Goal: Transaction & Acquisition: Download file/media

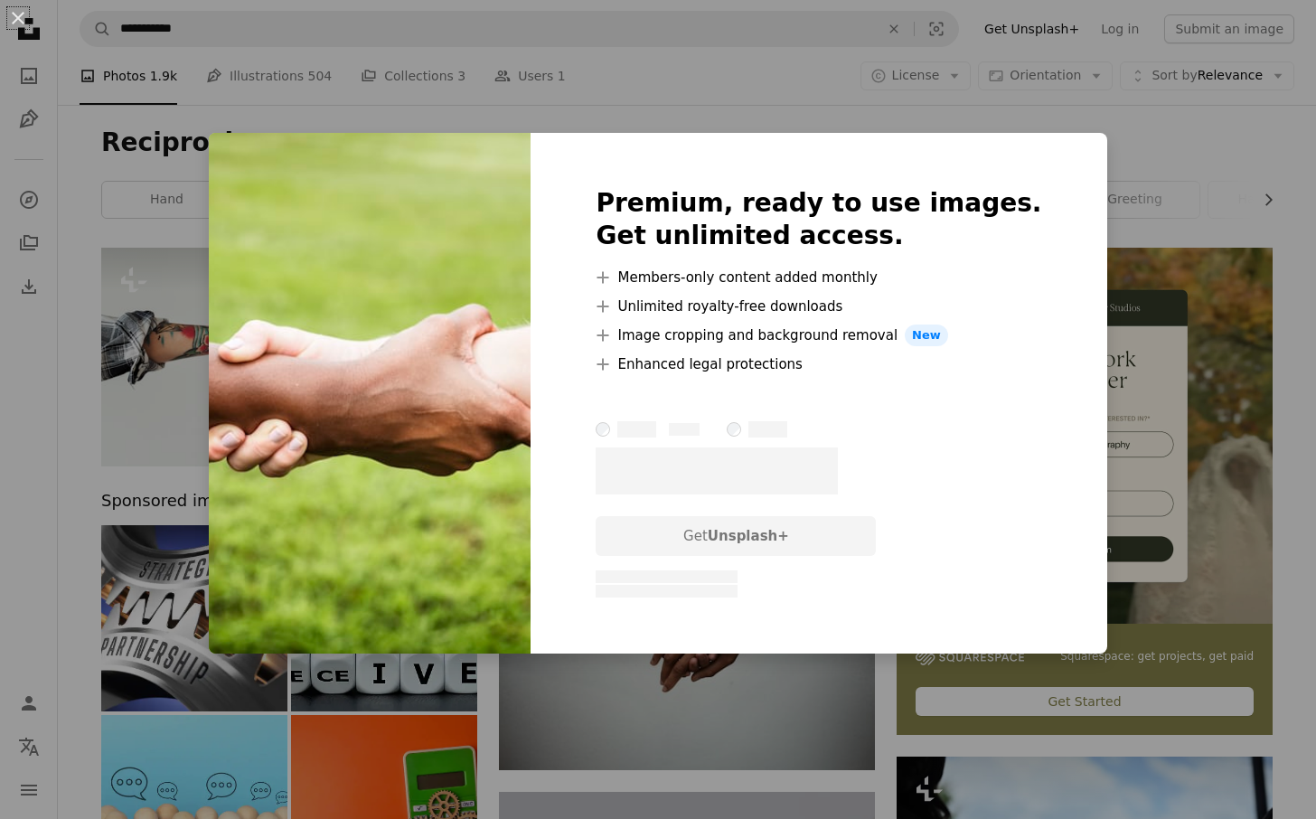
scroll to position [10421, 0]
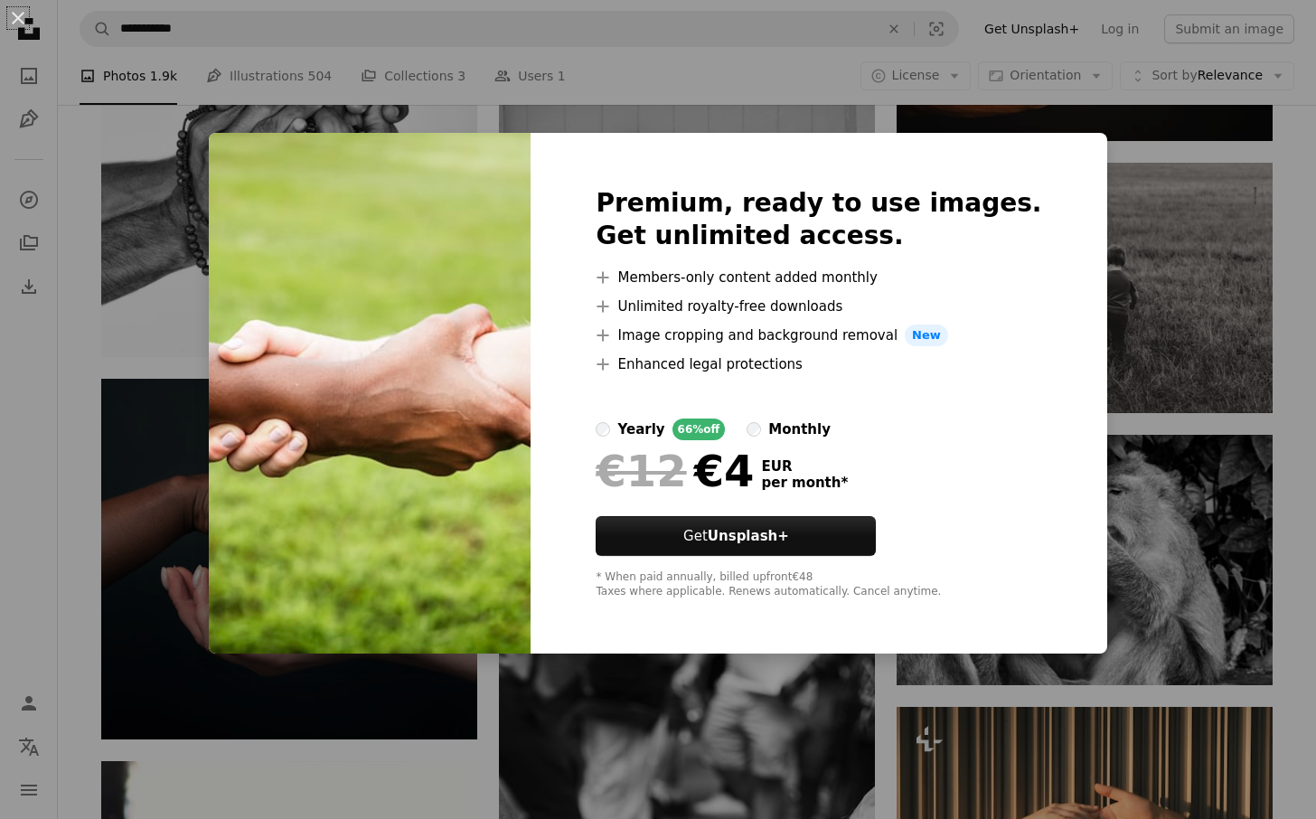
click at [1148, 164] on div "An X shape Premium, ready to use images. Get unlimited access. A plus sign Memb…" at bounding box center [658, 409] width 1316 height 819
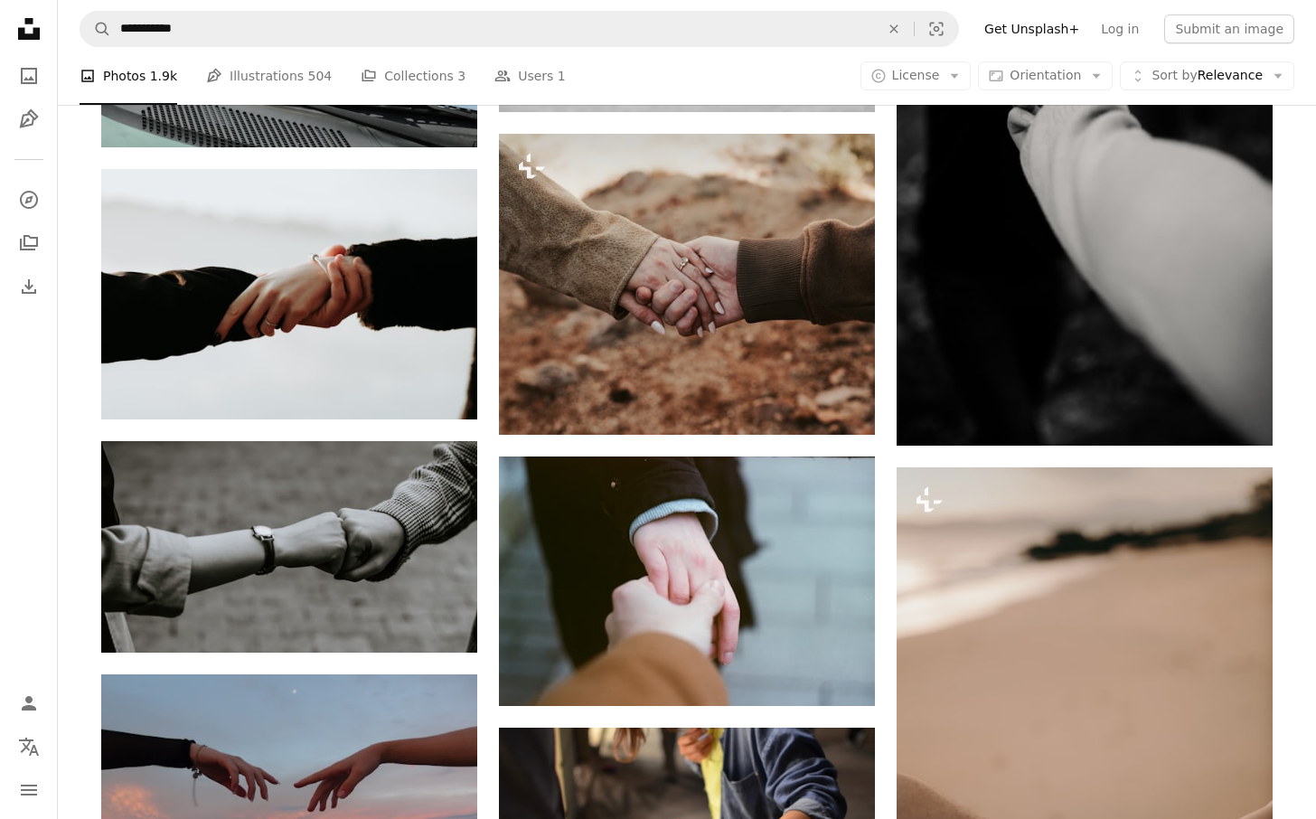
scroll to position [11519, 0]
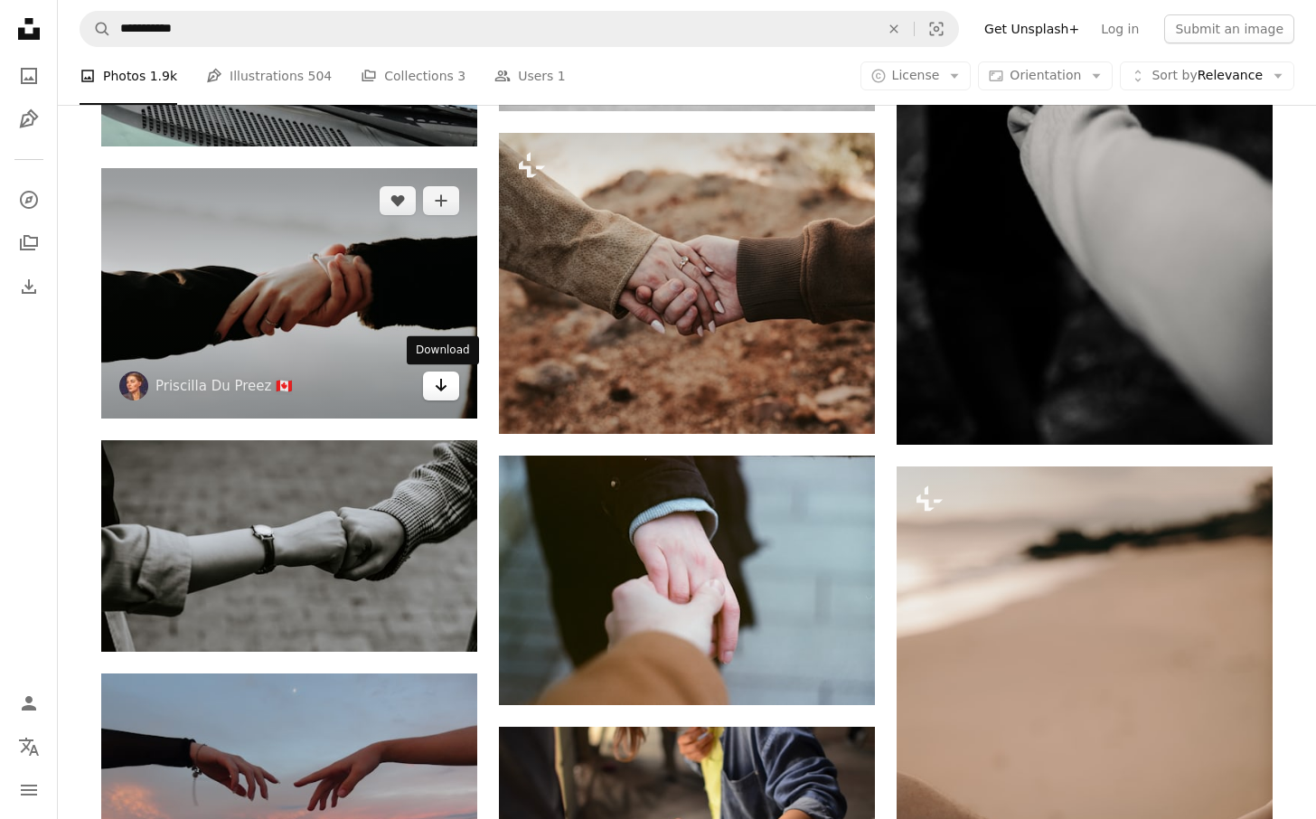
click at [444, 389] on icon "Download" at bounding box center [441, 385] width 12 height 13
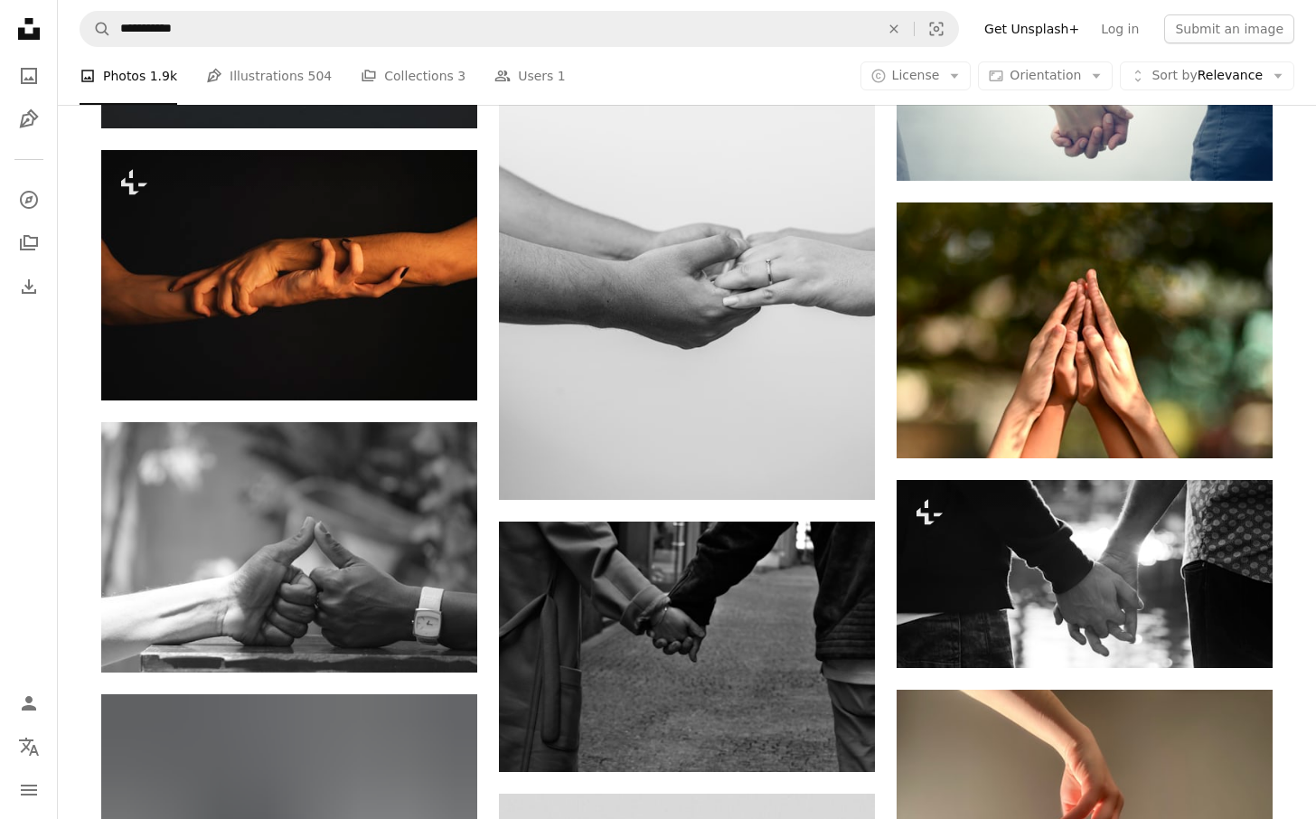
scroll to position [15641, 0]
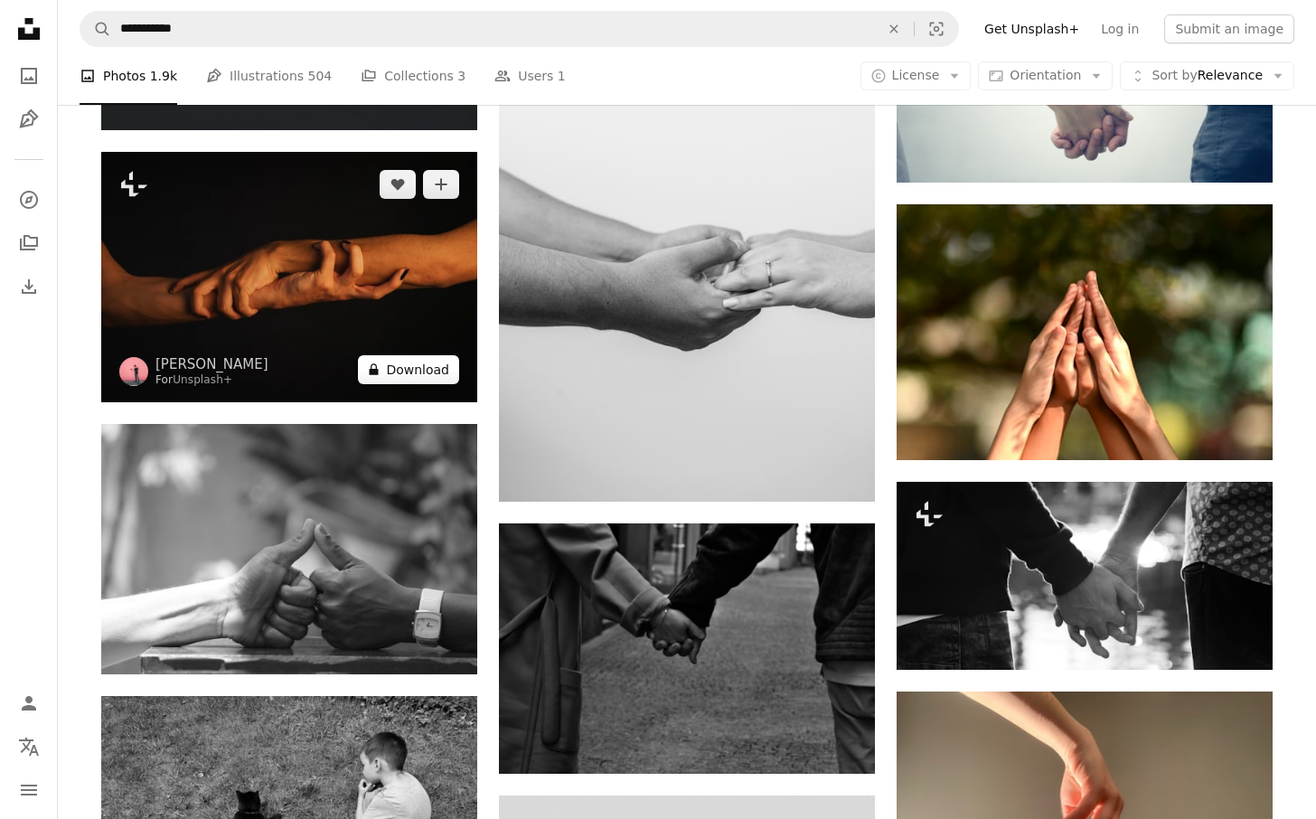
click at [404, 369] on button "A lock Download" at bounding box center [408, 369] width 101 height 29
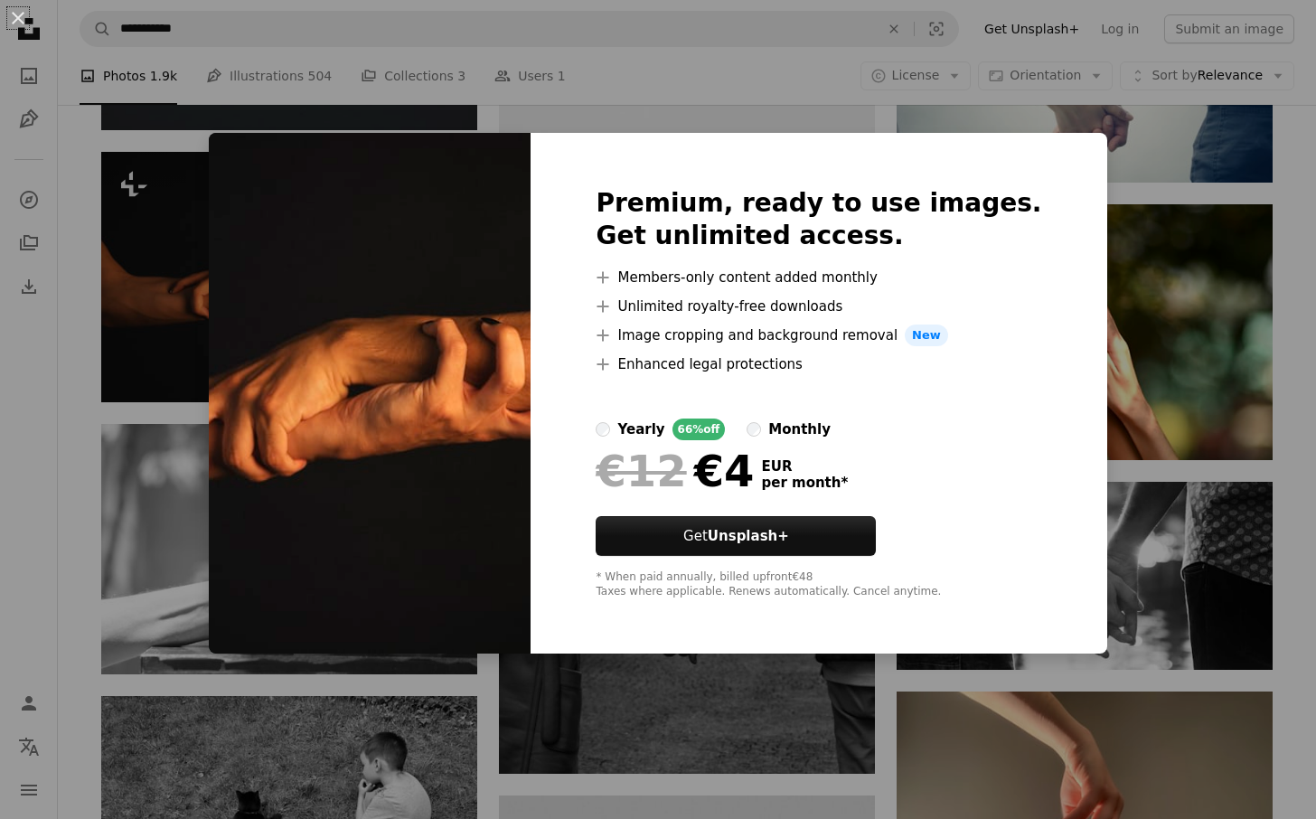
click at [1143, 190] on div "An X shape Premium, ready to use images. Get unlimited access. A plus sign Memb…" at bounding box center [658, 409] width 1316 height 819
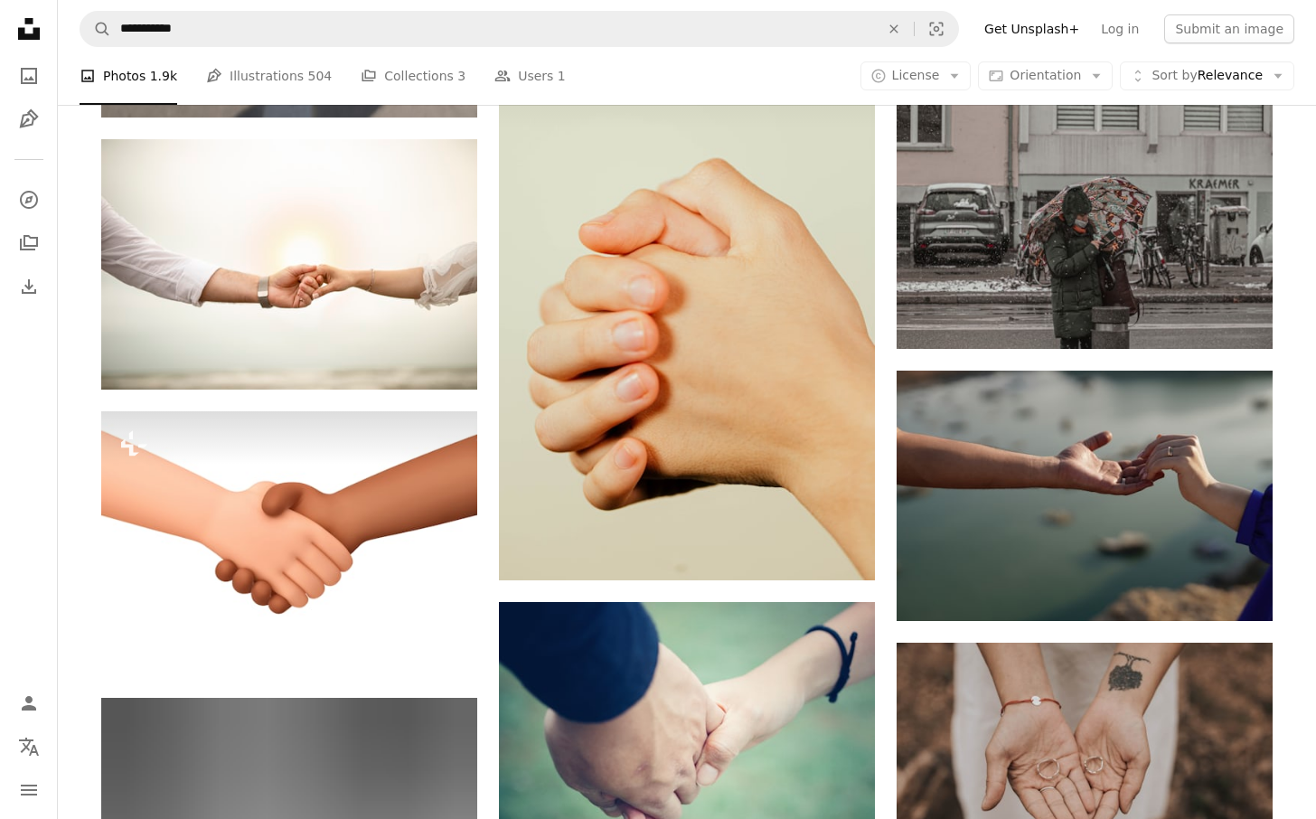
scroll to position [23033, 0]
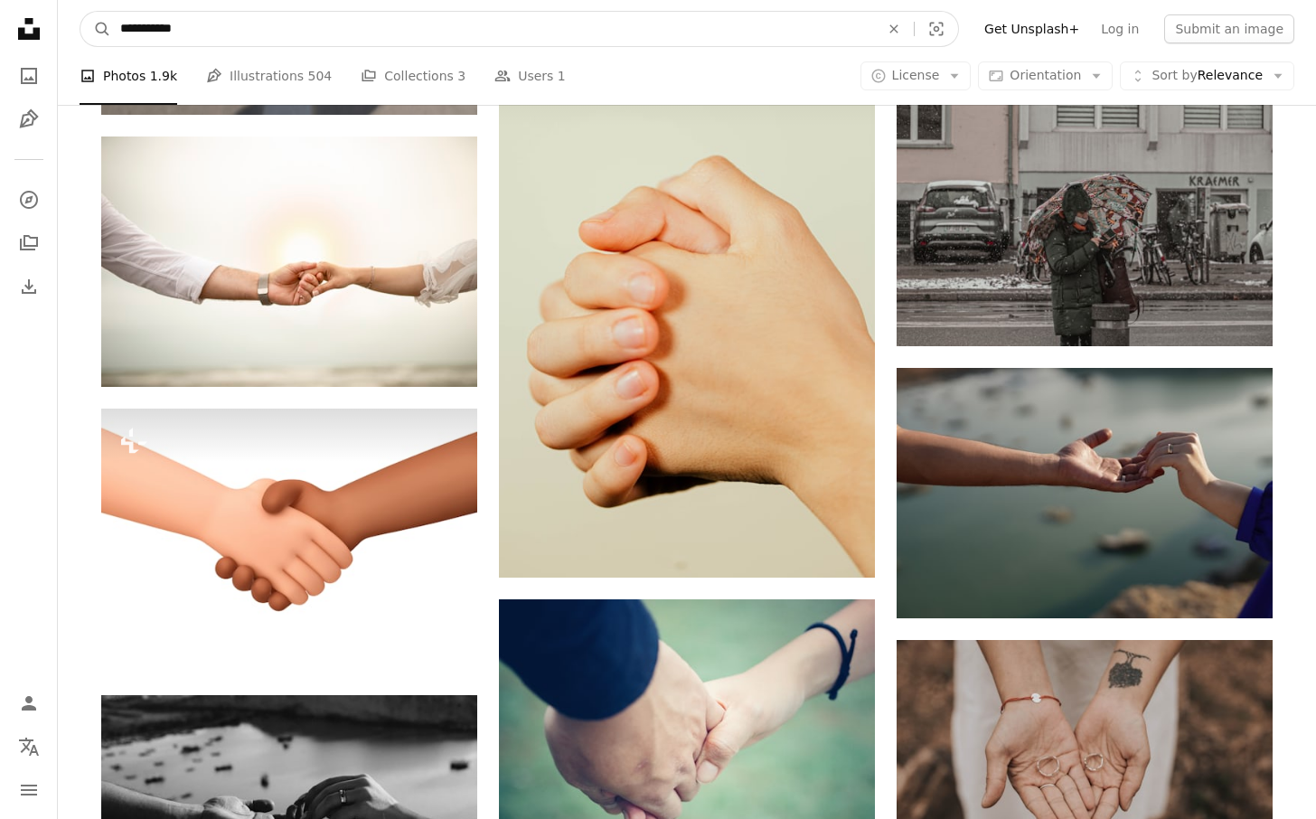
click at [402, 32] on input "**********" at bounding box center [492, 29] width 763 height 34
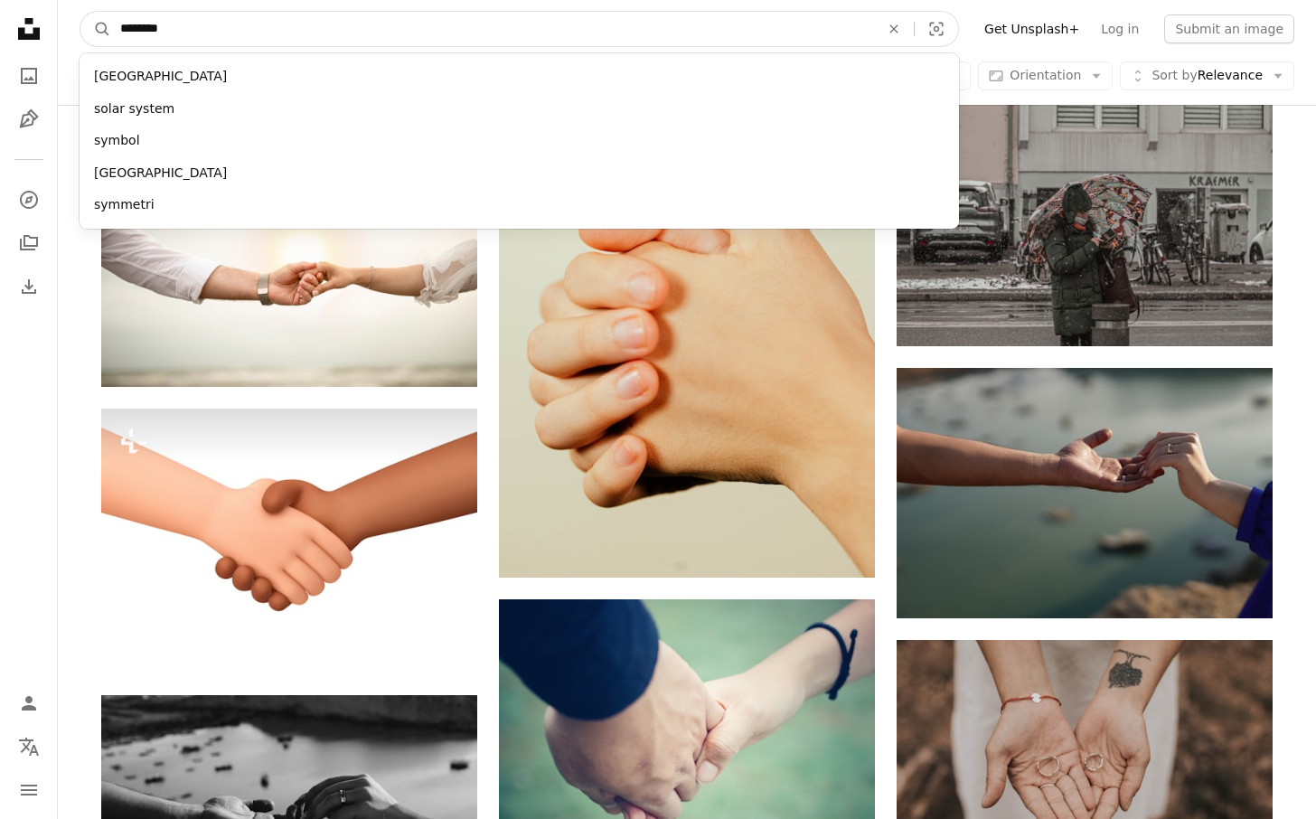
type input "*********"
click button "A magnifying glass" at bounding box center [95, 29] width 31 height 34
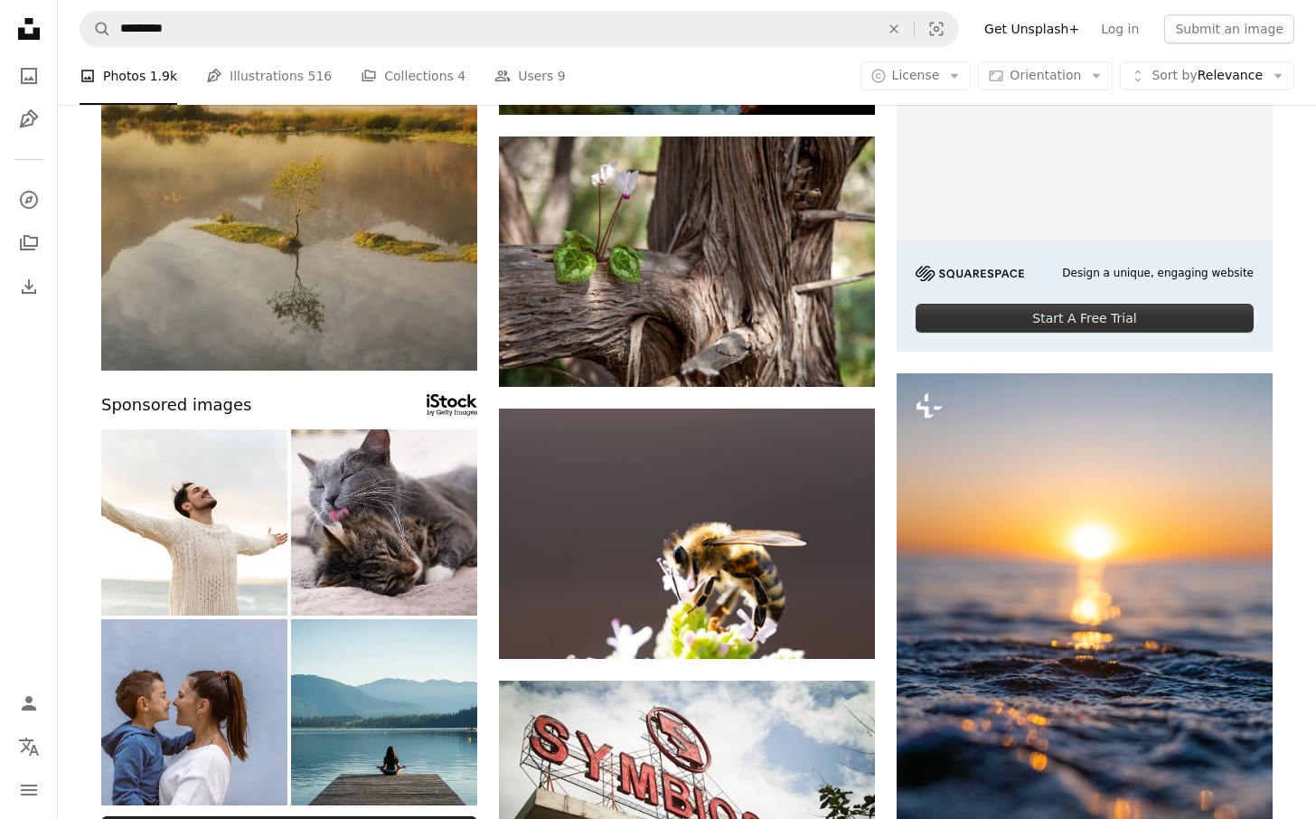
scroll to position [374, 0]
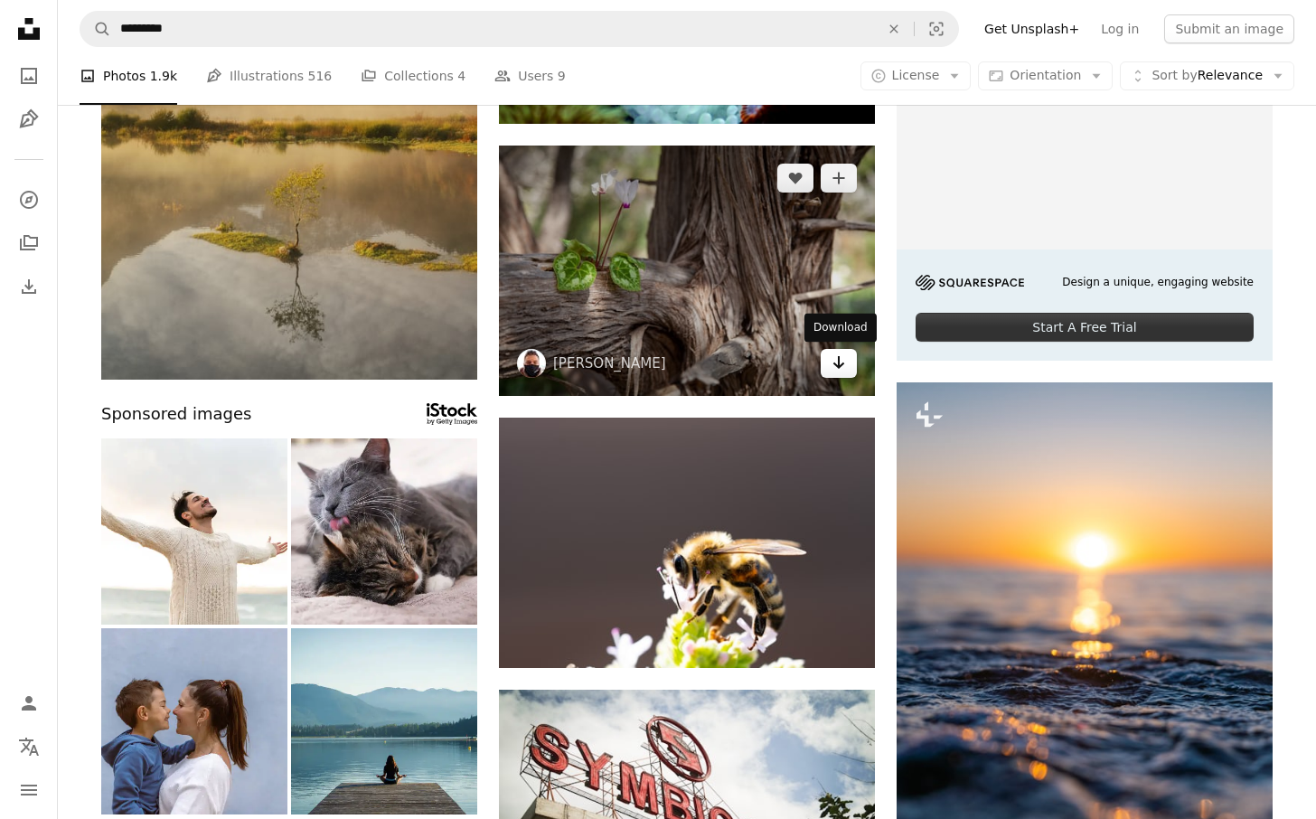
click at [844, 370] on icon "Arrow pointing down" at bounding box center [838, 362] width 14 height 22
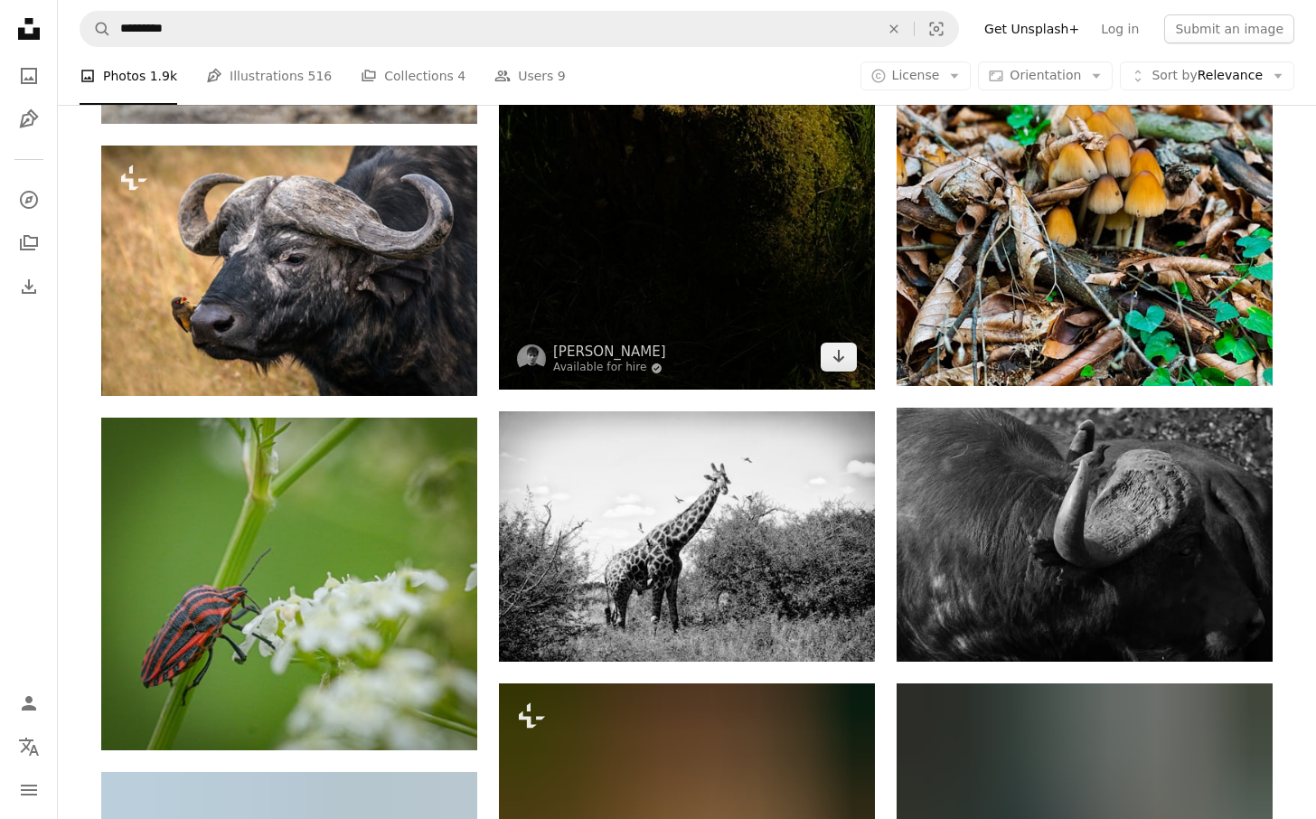
scroll to position [2241, 0]
